Goal: Use online tool/utility: Utilize a website feature to perform a specific function

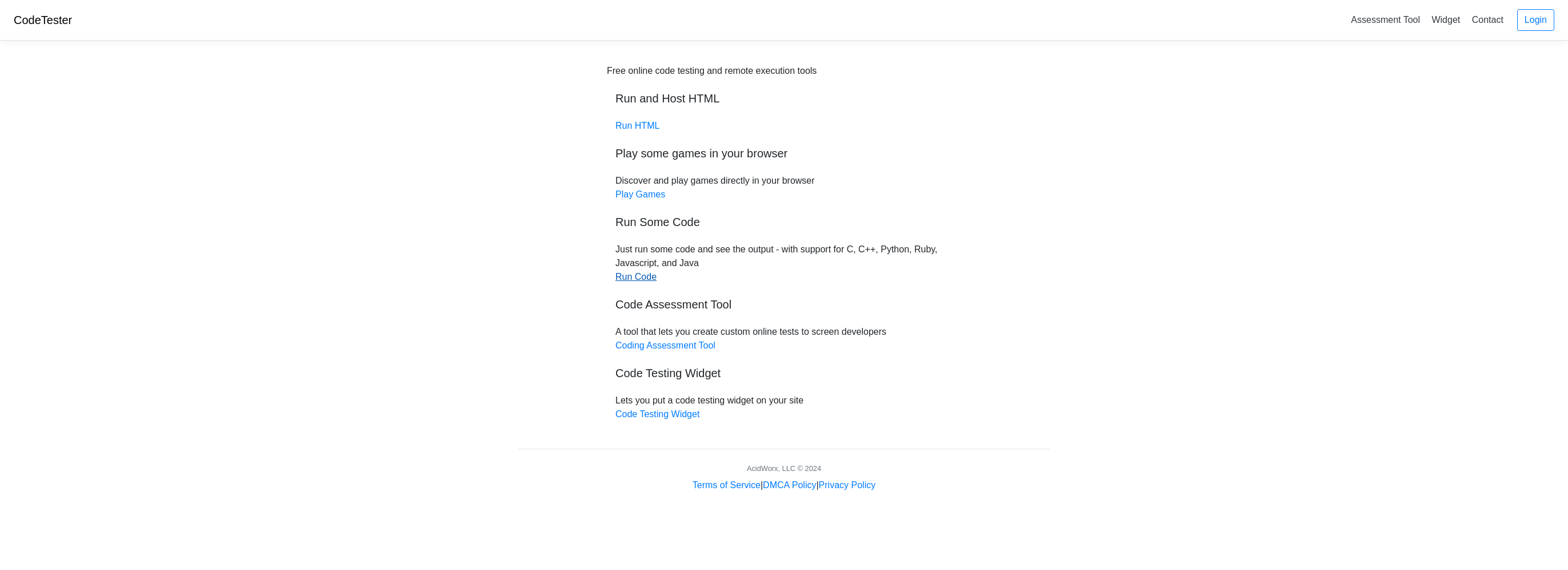
click at [638, 281] on link "Run Code" at bounding box center [635, 276] width 41 height 10
click at [648, 277] on link "Run Code" at bounding box center [635, 276] width 41 height 10
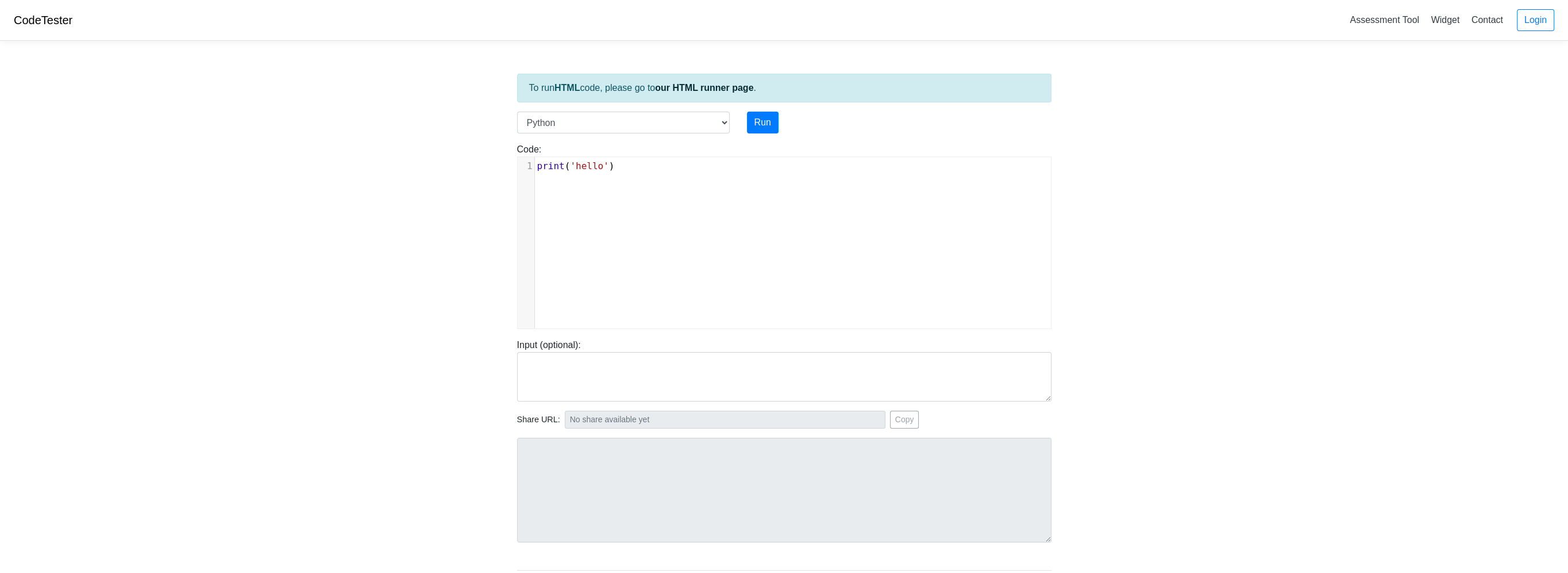
scroll to position [5, 0]
click at [925, 207] on div "xxxxxxxxxx 1 print ( 'hello' )" at bounding box center [793, 251] width 550 height 189
type textarea "print('hello')"
drag, startPoint x: 638, startPoint y: 171, endPoint x: 478, endPoint y: 161, distance: 160.3
click at [478, 161] on body "CodeTester Assessment Tool Widget Contact Login To run HTML code, please go to …" at bounding box center [784, 307] width 1568 height 614
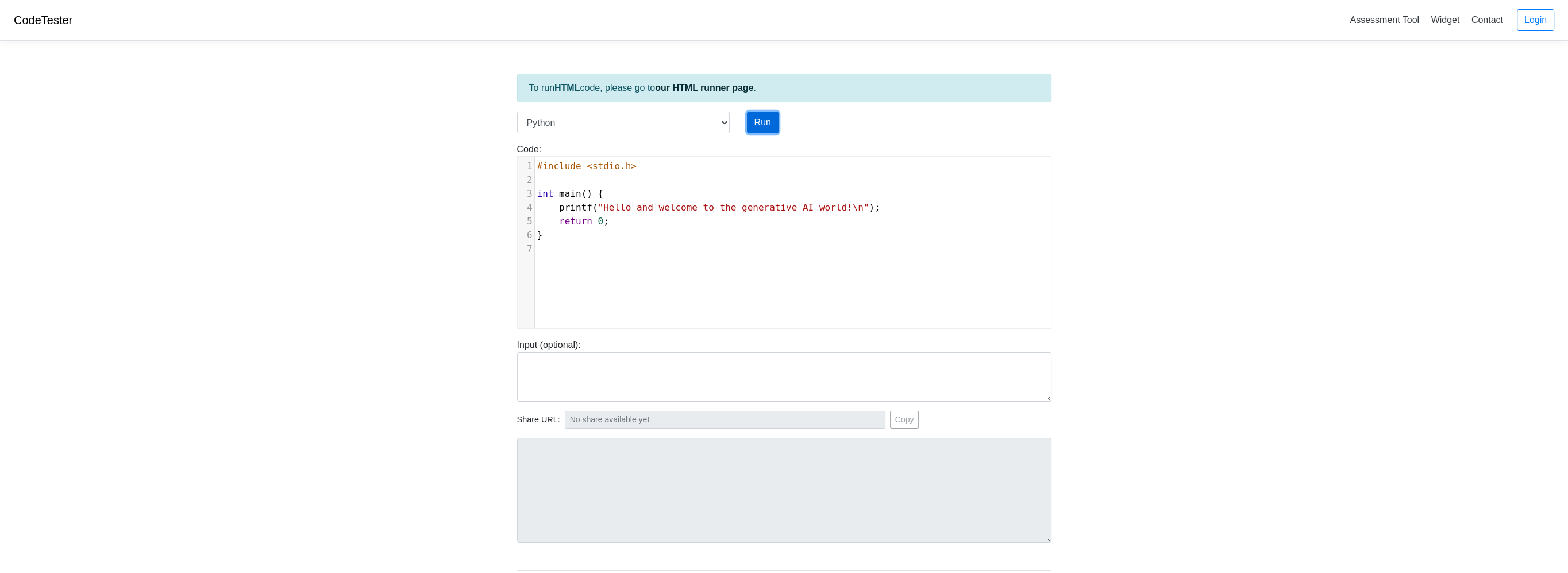
click at [760, 126] on button "Run" at bounding box center [763, 122] width 32 height 22
type input "https://codetester.io/runner?s=DZlwADELzM"
type textarea "Submission status: Runtime Error (NZEC) Stderr: File "script.py", line 3 int ma…"
click at [719, 124] on select "C C++ Go Java Javascript Python Ruby" at bounding box center [623, 122] width 213 height 22
select select "c"
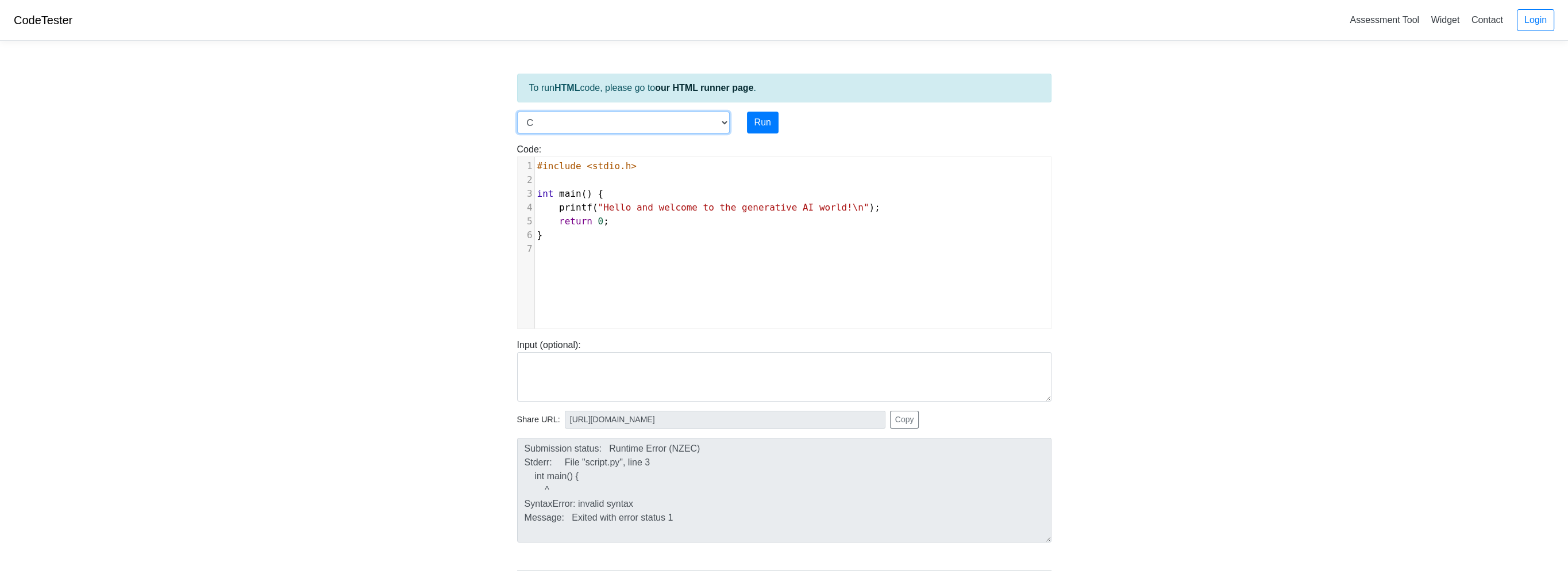
click at [517, 111] on select "C C++ Go Java Javascript Python Ruby" at bounding box center [623, 122] width 213 height 22
click at [772, 125] on button "Run" at bounding box center [763, 122] width 32 height 22
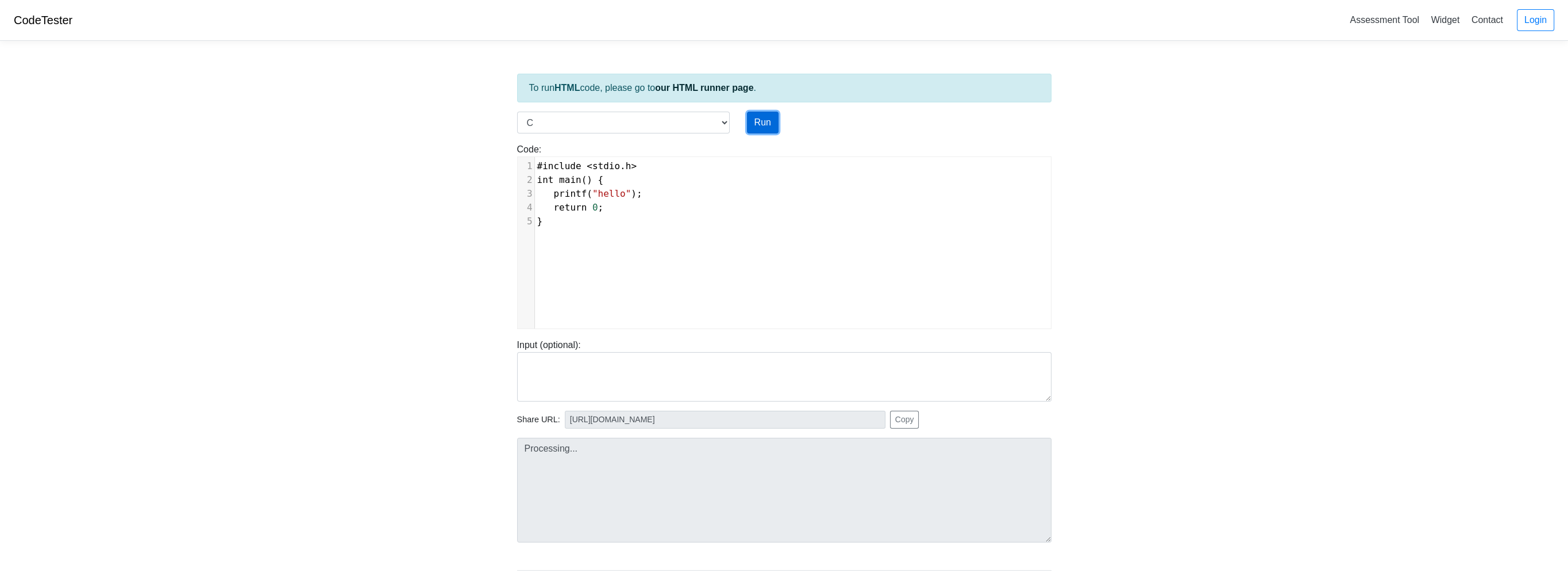
type input "https://codetester.io/runner?s=DdWM06Oyzo"
type textarea "Stdout: hello"
click at [962, 182] on pre "int main () {" at bounding box center [797, 180] width 524 height 14
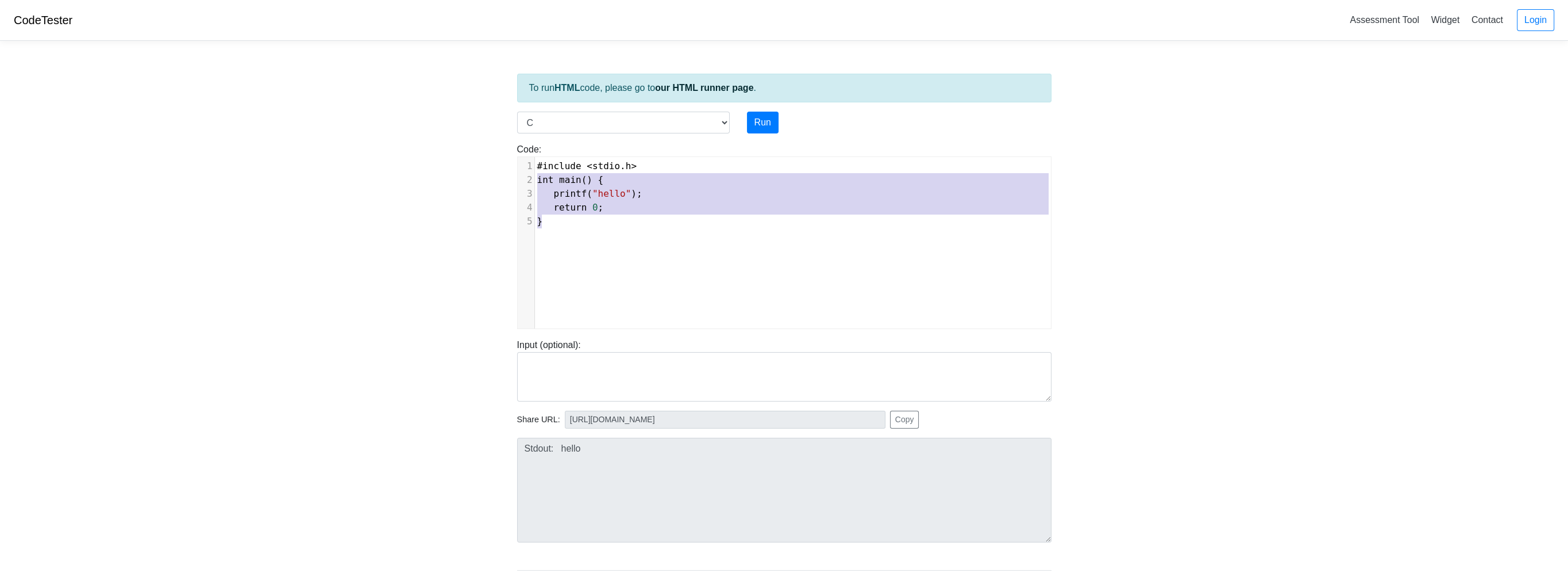
type textarea "#include <stdio.h> int main() { printf("hello"); return 0; }"
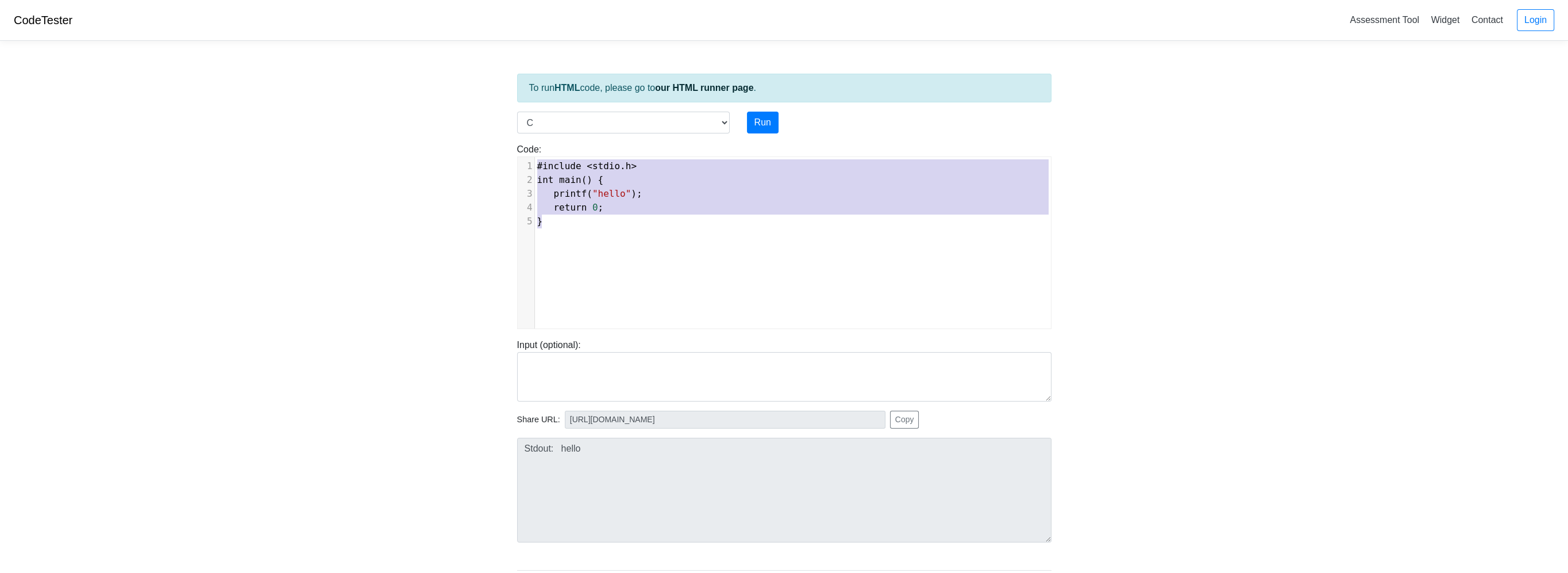
drag, startPoint x: 552, startPoint y: 221, endPoint x: 516, endPoint y: 164, distance: 67.4
click at [517, 164] on div "#include <stdio.h> int main() { printf("hello"); return 0; } x 1 #include < std…" at bounding box center [784, 242] width 534 height 172
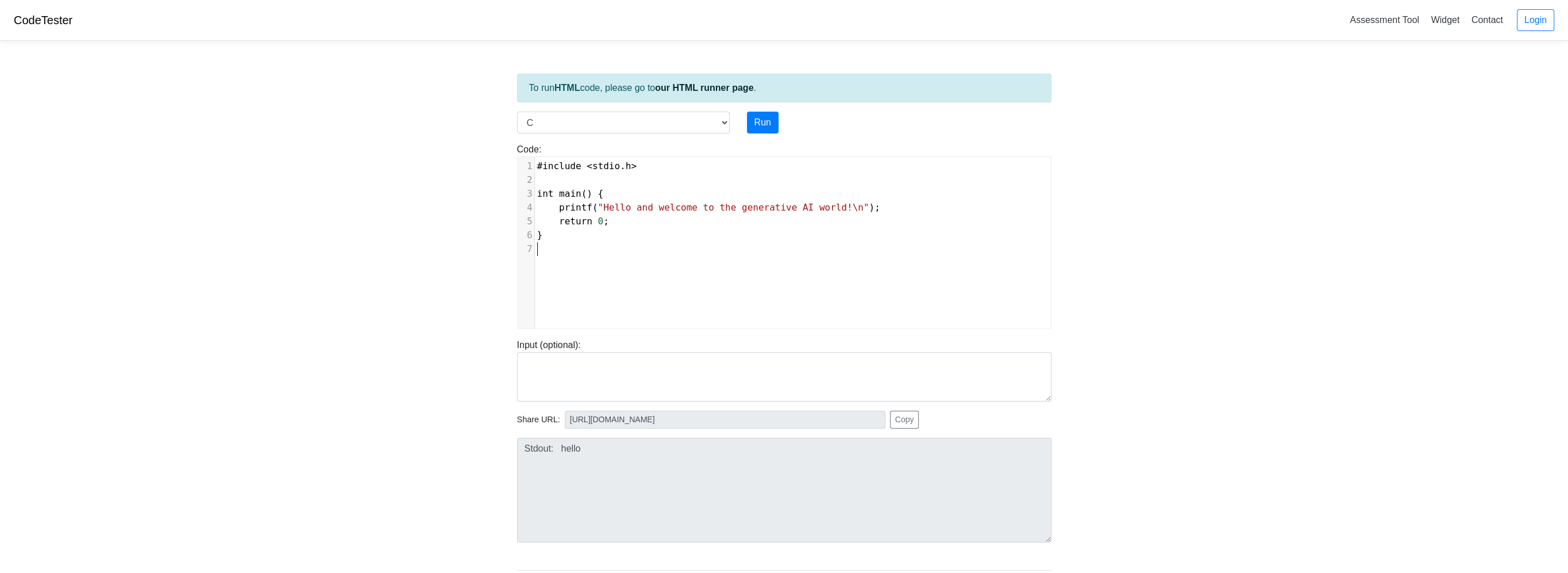
click at [777, 124] on div "Run" at bounding box center [808, 122] width 138 height 22
click at [766, 126] on button "Run" at bounding box center [763, 122] width 32 height 22
type input "https://codetester.io/runner?s=64zo81bpWb"
type textarea "Stdout: Hello and welcome to the generative AI world!"
click at [650, 123] on select "C C++ Go Java Javascript Python Ruby" at bounding box center [623, 122] width 213 height 22
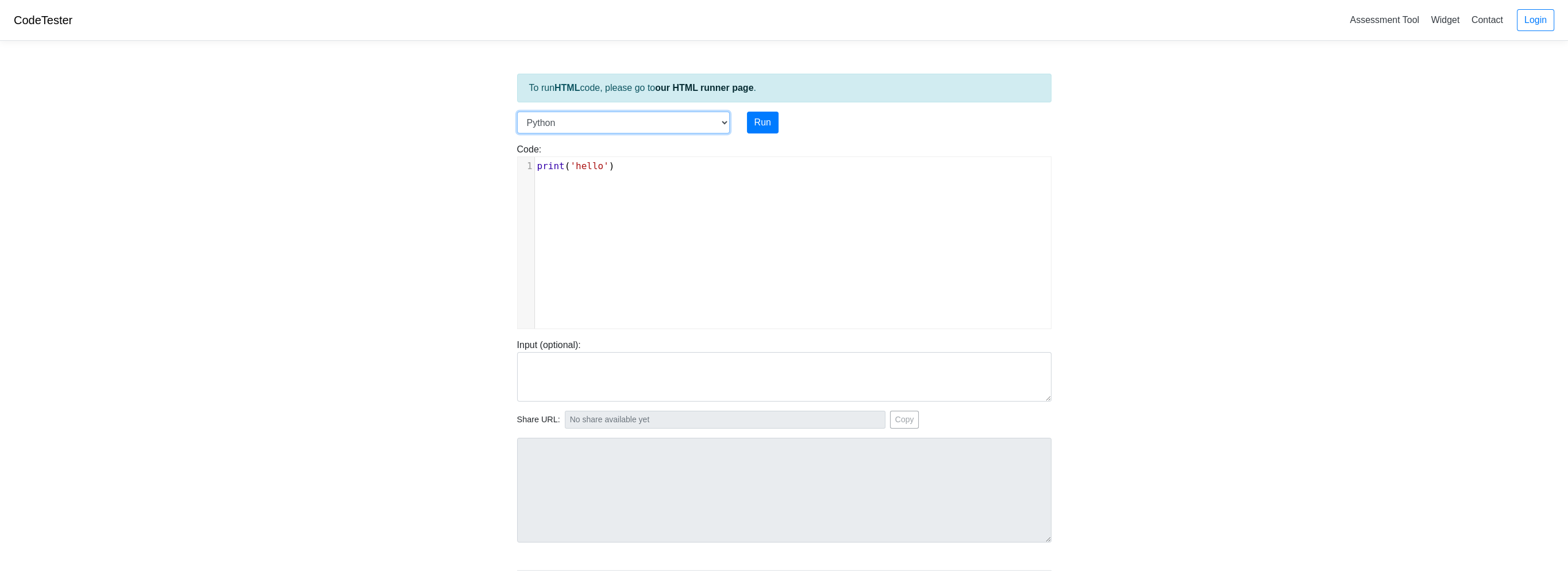
click at [722, 122] on select "C C++ Go Java Javascript Python Ruby" at bounding box center [623, 122] width 213 height 22
select select "javascript"
click at [517, 111] on select "C C++ Go Java Javascript Python Ruby" at bounding box center [623, 122] width 213 height 22
type textarea "console.log("hello")"
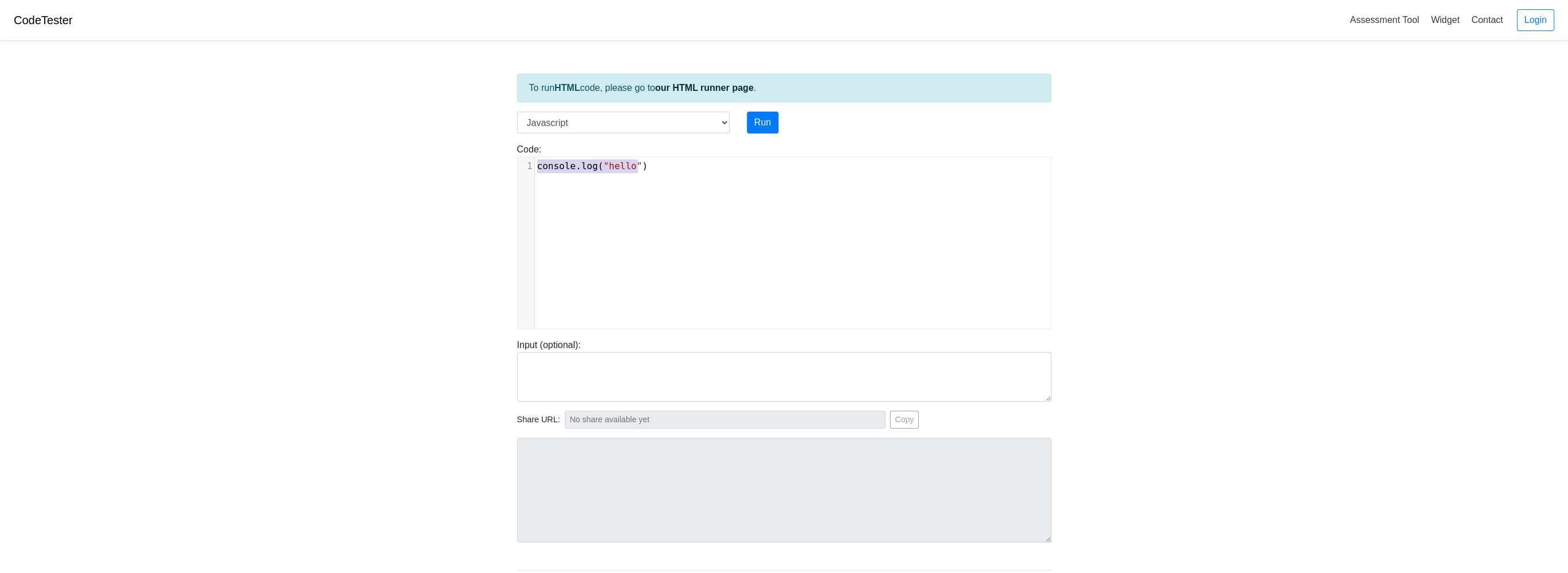
drag, startPoint x: 648, startPoint y: 166, endPoint x: 487, endPoint y: 159, distance: 161.2
click at [487, 159] on body "CodeTester Assessment Tool Widget Contact Login To run HTML code, please go to …" at bounding box center [784, 307] width 1568 height 614
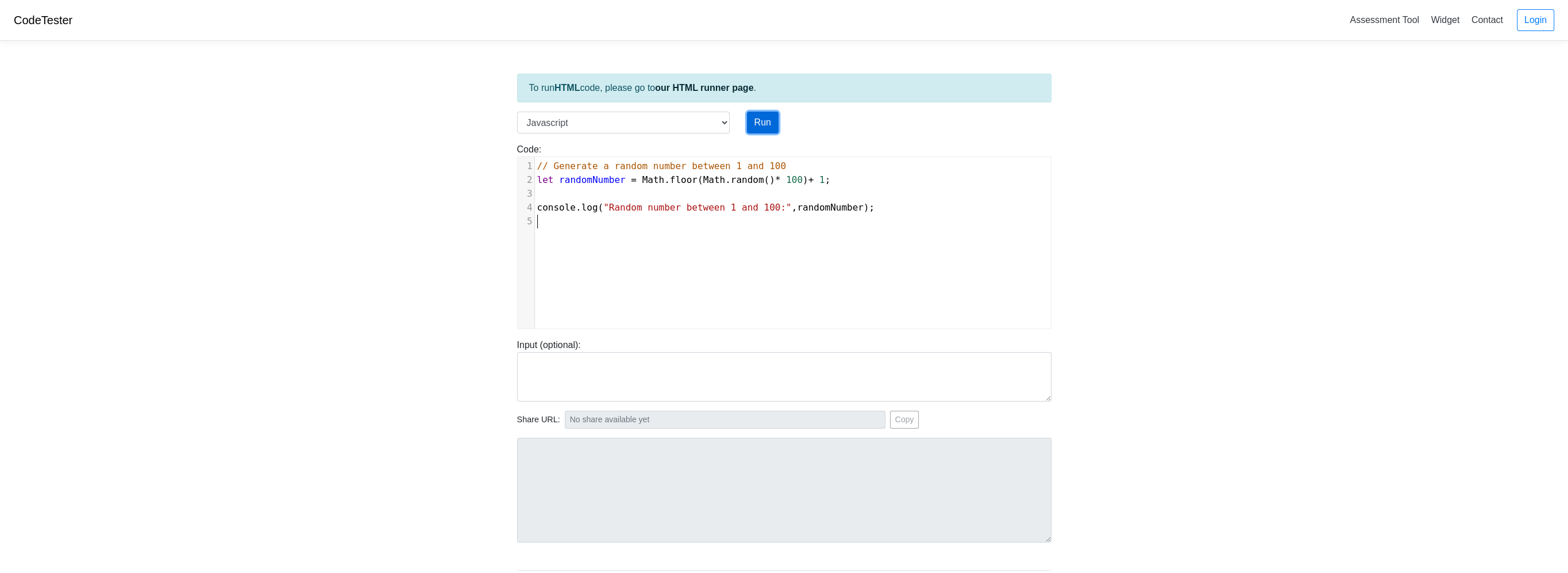
click at [770, 124] on button "Run" at bounding box center [763, 122] width 32 height 22
type input "[URL][DOMAIN_NAME]"
type textarea "Stdout: Random number between 1 and 100: 70"
click at [770, 124] on button "Run" at bounding box center [763, 122] width 32 height 22
type input "[URL][DOMAIN_NAME]"
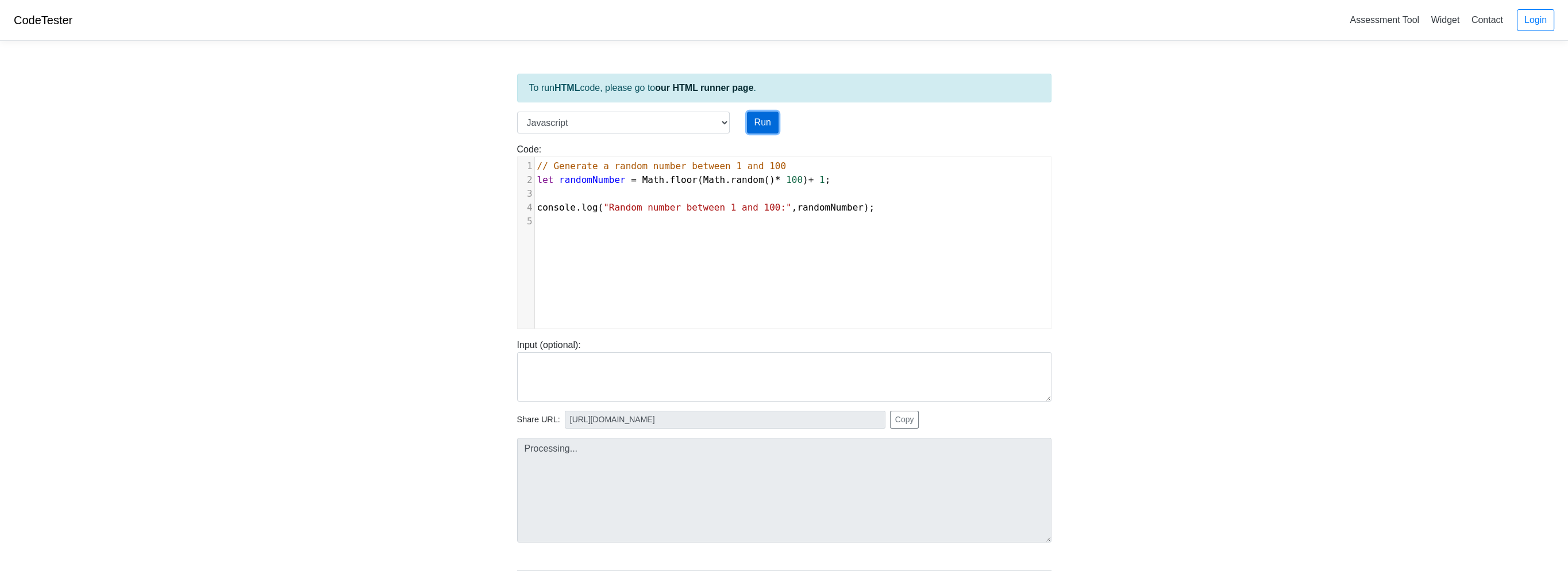
type textarea "Stdout: Random number between 1 and 100: 53"
click at [770, 124] on button "Run" at bounding box center [763, 122] width 32 height 22
type input "[URL][DOMAIN_NAME]"
type textarea "Stdout: Random number between 1 and 100: 97"
click at [671, 114] on select "C C++ Go Java Javascript Python Ruby" at bounding box center [623, 122] width 213 height 22
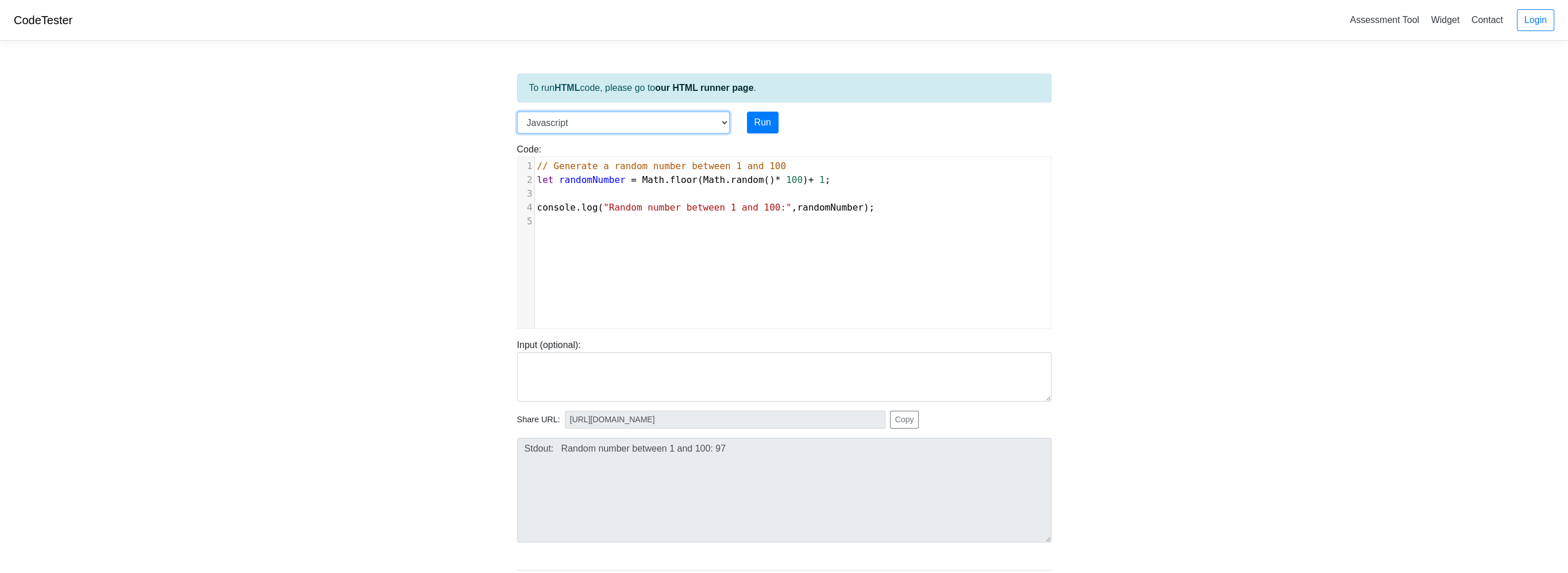
select select "python"
click at [517, 111] on select "C C++ Go Java Javascript Python Ruby" at bounding box center [623, 122] width 213 height 22
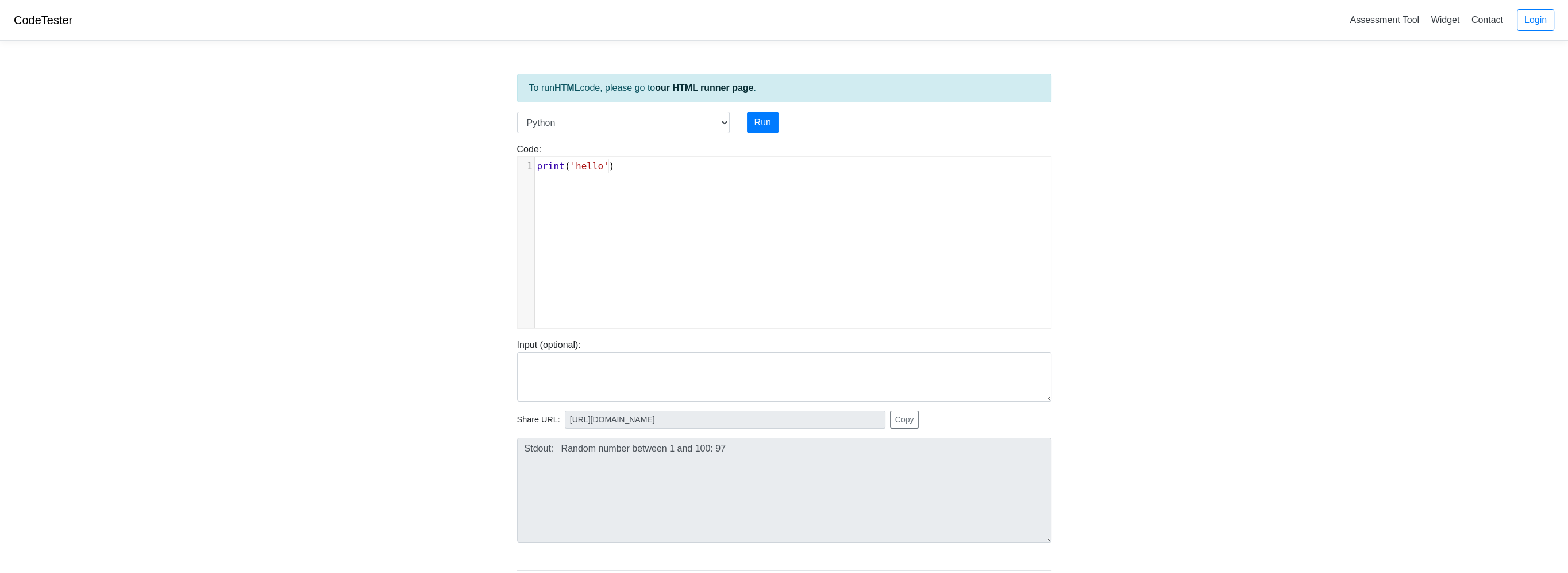
type textarea "print('hello')"
drag, startPoint x: 623, startPoint y: 165, endPoint x: 473, endPoint y: 160, distance: 150.1
click at [473, 160] on body "CodeTester Assessment Tool Widget Contact Login To run HTML code, please go to …" at bounding box center [784, 307] width 1568 height 614
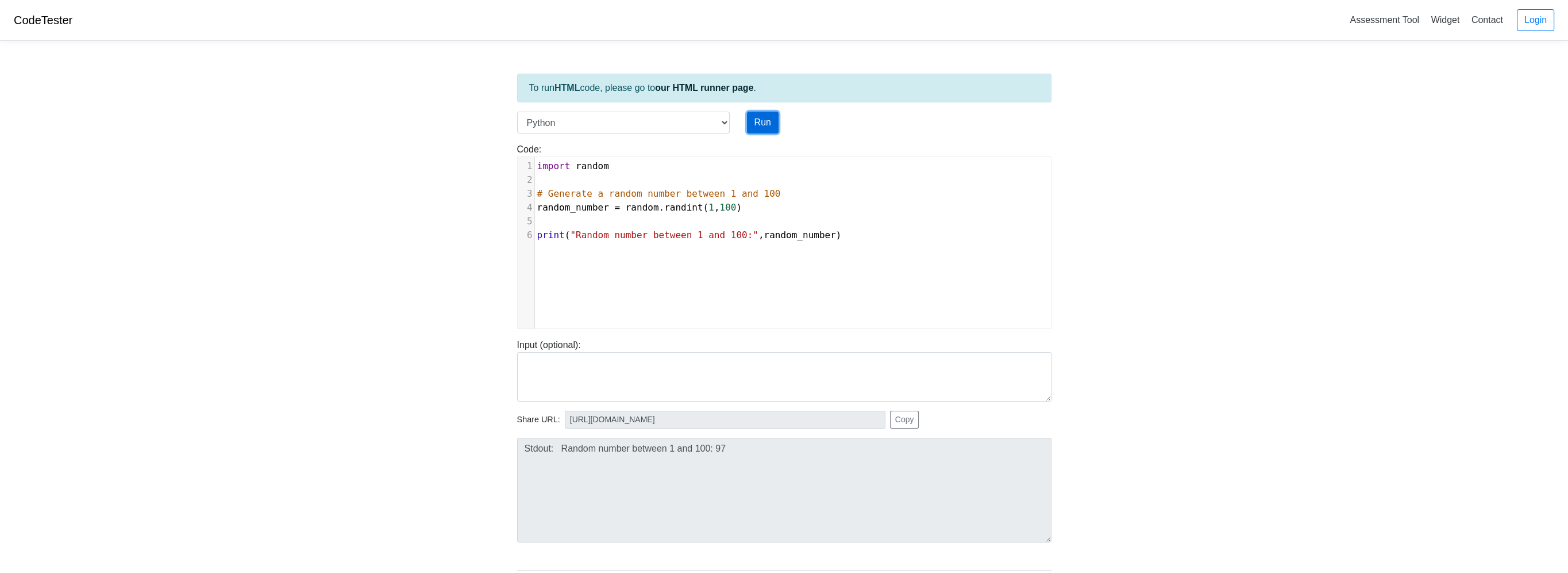
click at [769, 125] on button "Run" at bounding box center [763, 122] width 32 height 22
type input "[URL][DOMAIN_NAME]"
type textarea "Stdout: Random number between 1 and 100: 46"
click at [769, 125] on button "Run" at bounding box center [763, 122] width 32 height 22
type input "[URL][DOMAIN_NAME]"
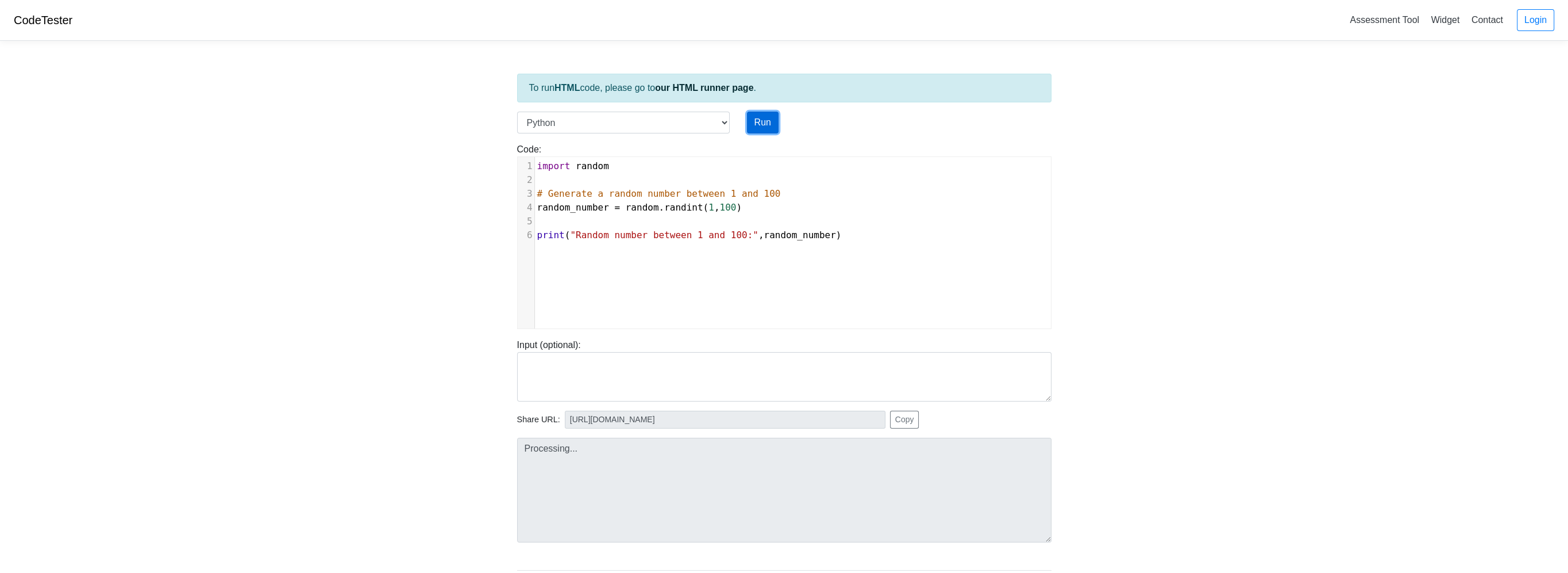
type textarea "Stdout: Random number between 1 and 100: 62"
click at [769, 125] on button "Run" at bounding box center [763, 122] width 32 height 22
type input "[URL][DOMAIN_NAME]"
type textarea "Stdout: Random number between 1 and 100: 74"
